Goal: Task Accomplishment & Management: Use online tool/utility

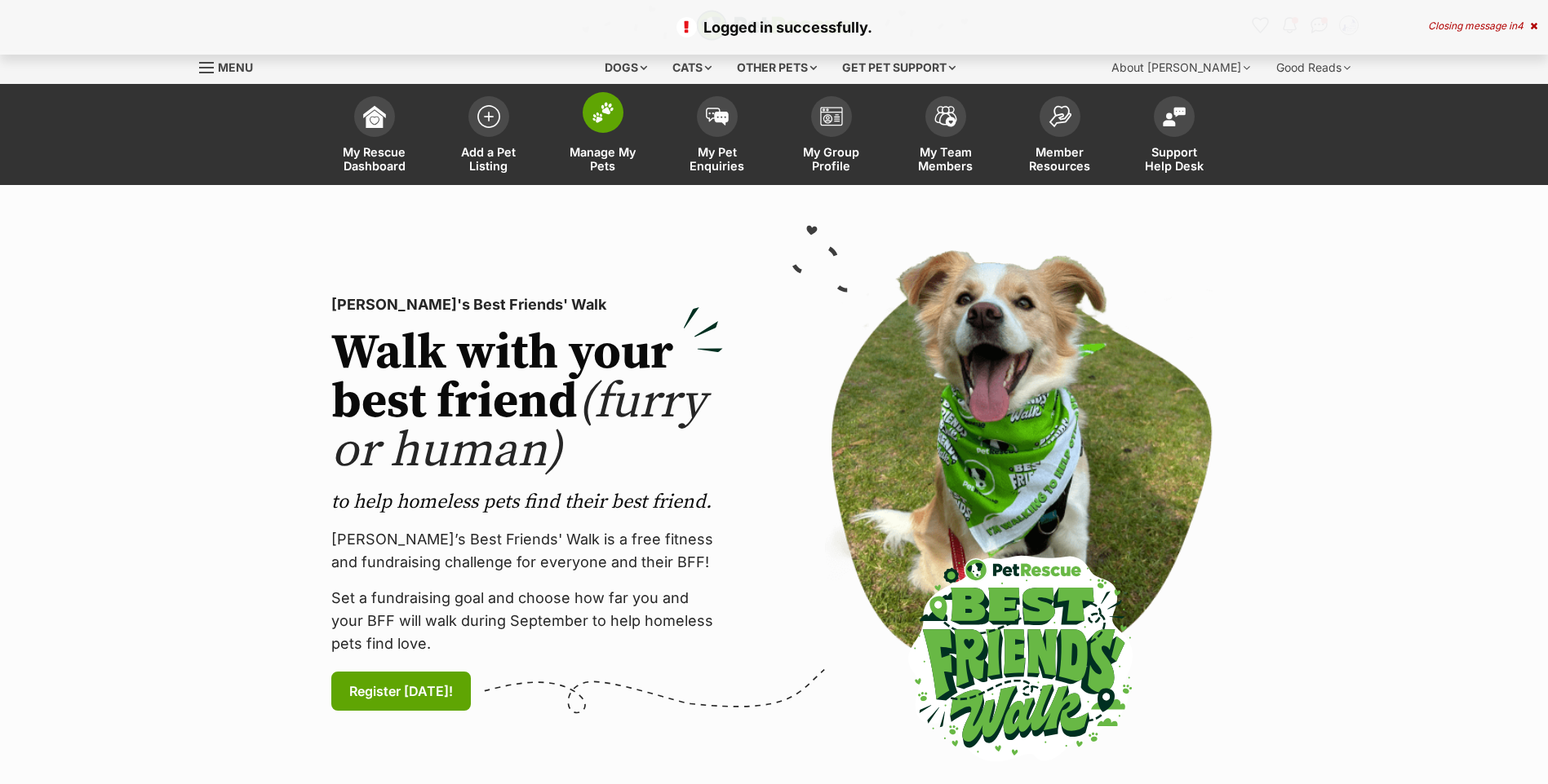
click at [602, 100] on span at bounding box center [602, 112] width 41 height 41
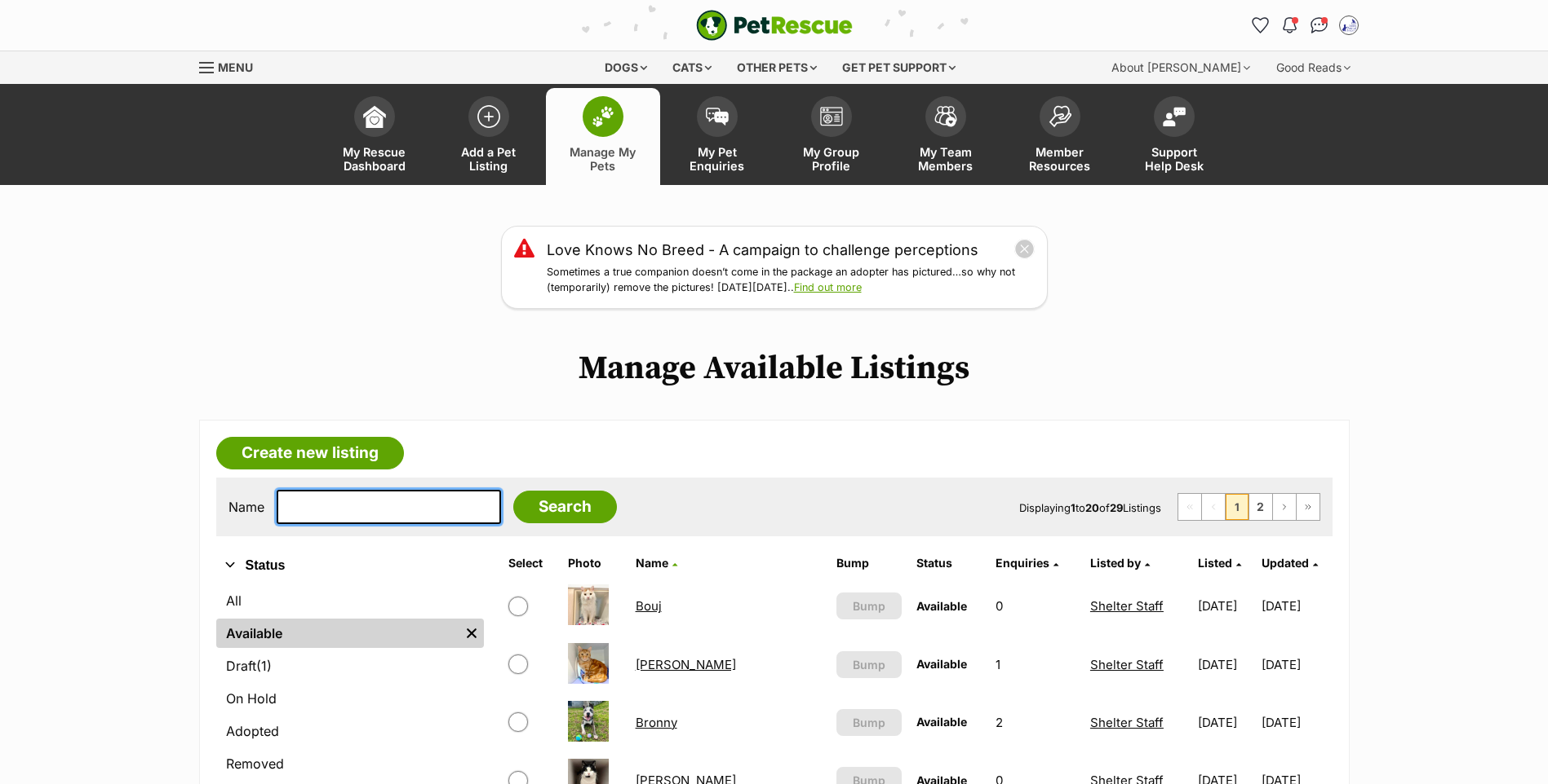
click at [441, 525] on input "text" at bounding box center [389, 506] width 225 height 34
type input "[PERSON_NAME]"
click at [513, 491] on input "Search" at bounding box center [564, 506] width 104 height 32
